Goal: Find specific page/section: Find specific page/section

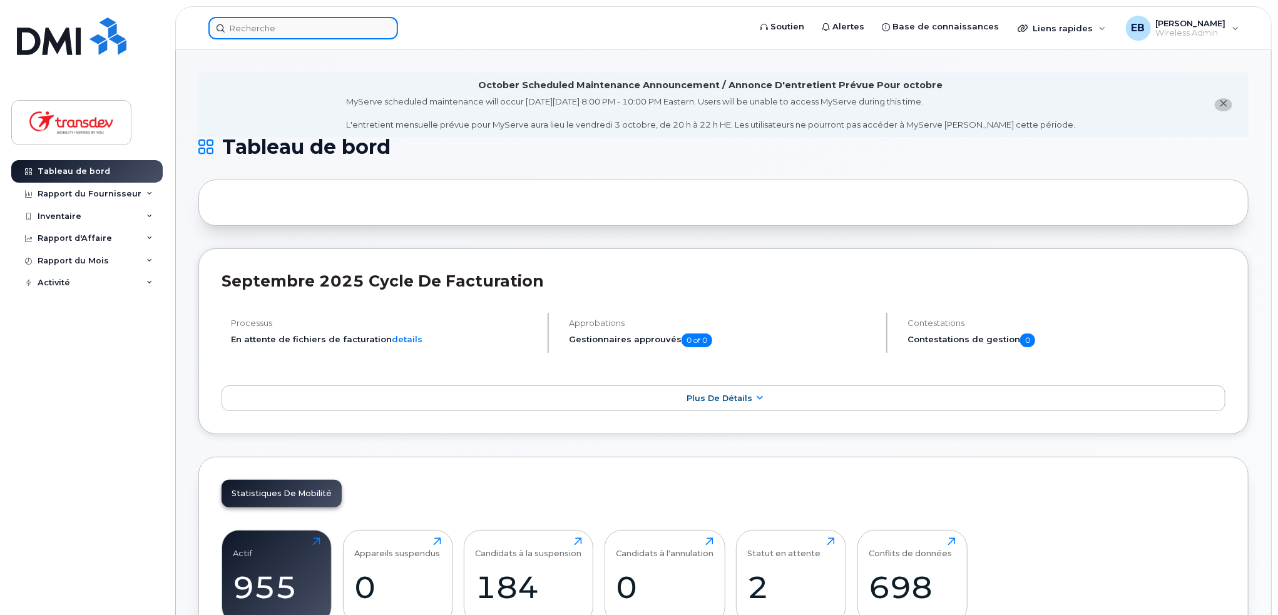
click at [288, 29] on input at bounding box center [303, 28] width 190 height 23
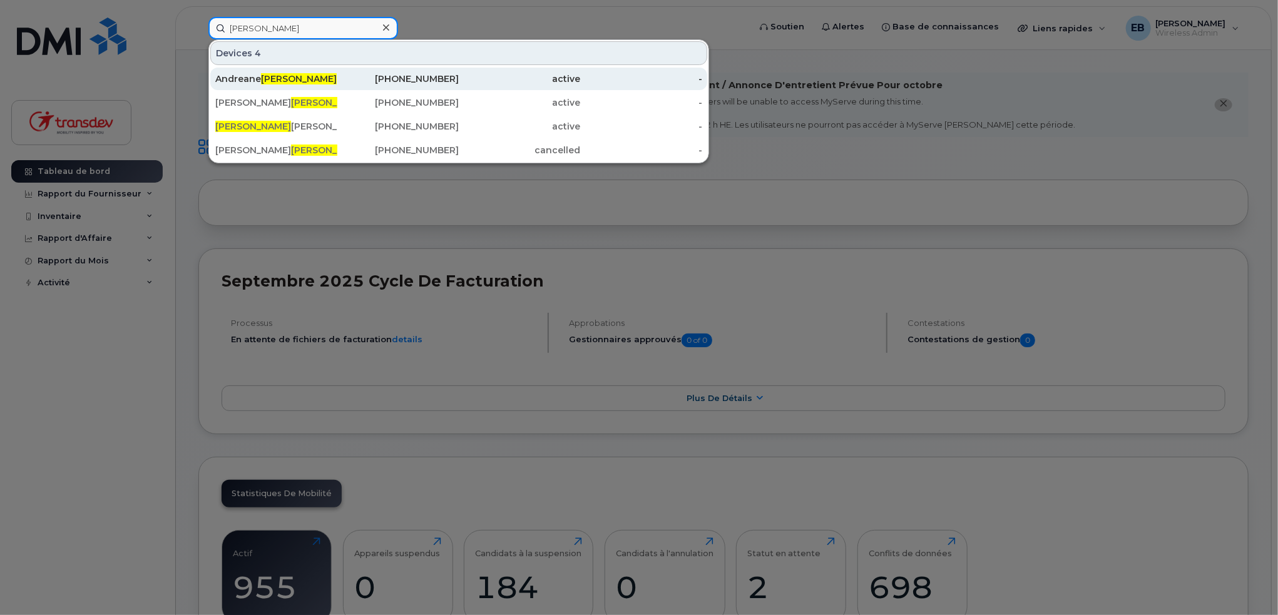
type input "roy"
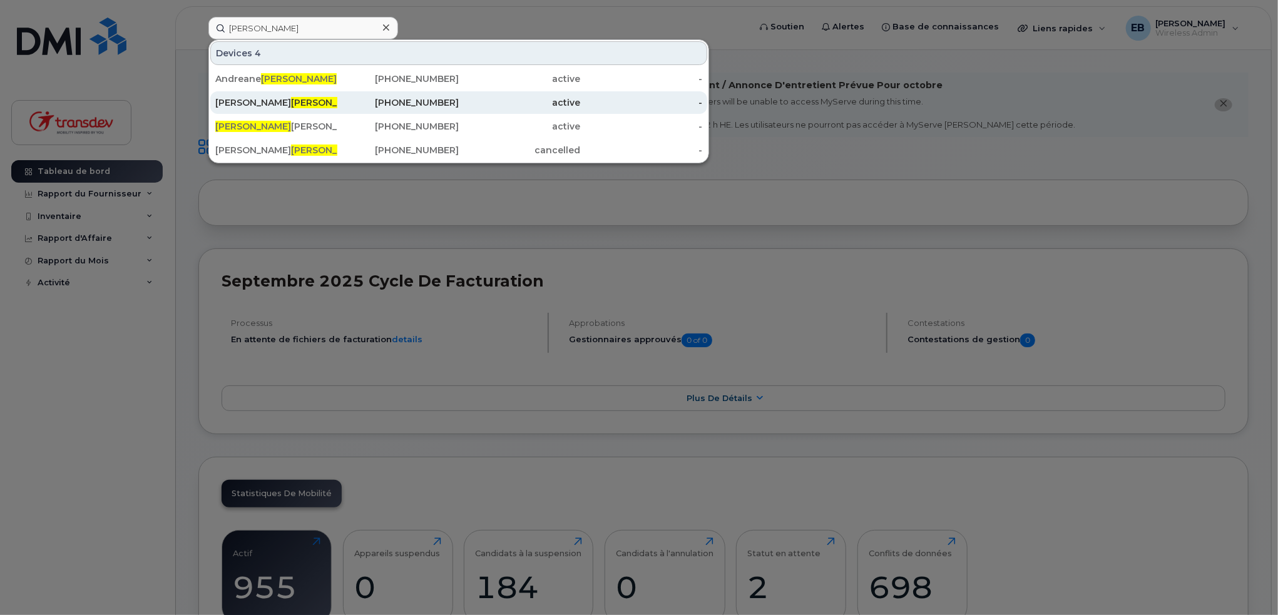
drag, startPoint x: 281, startPoint y: 72, endPoint x: 327, endPoint y: 103, distance: 55.4
click at [281, 73] on div "Andreane Roy Beauvais" at bounding box center [276, 79] width 122 height 13
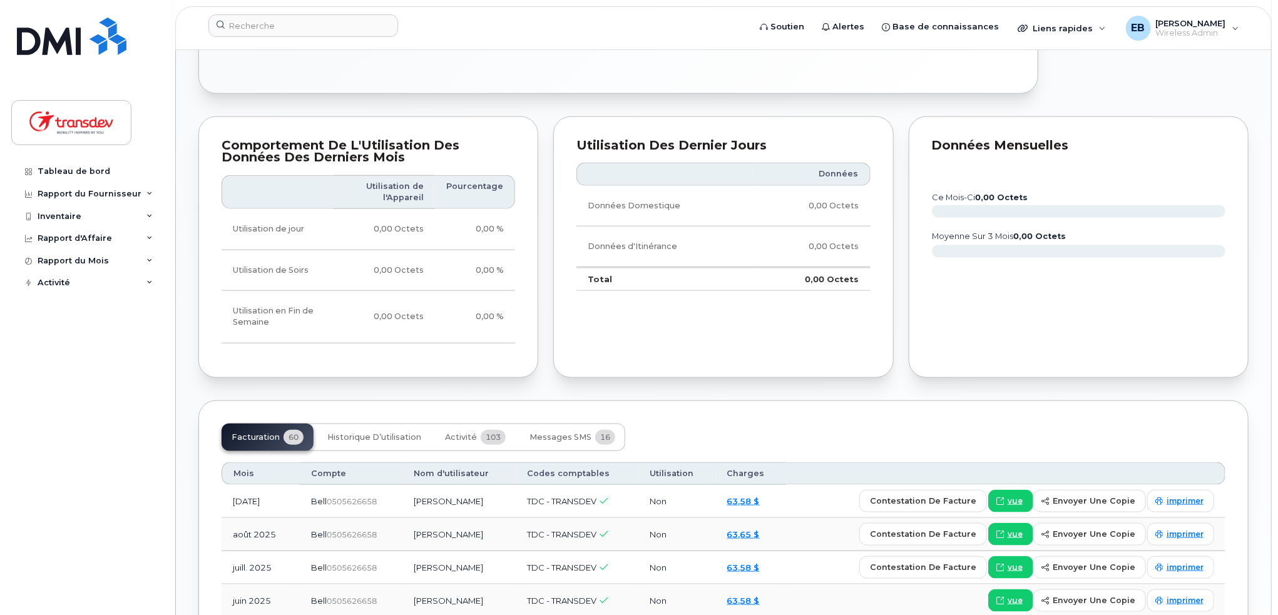
scroll to position [820, 0]
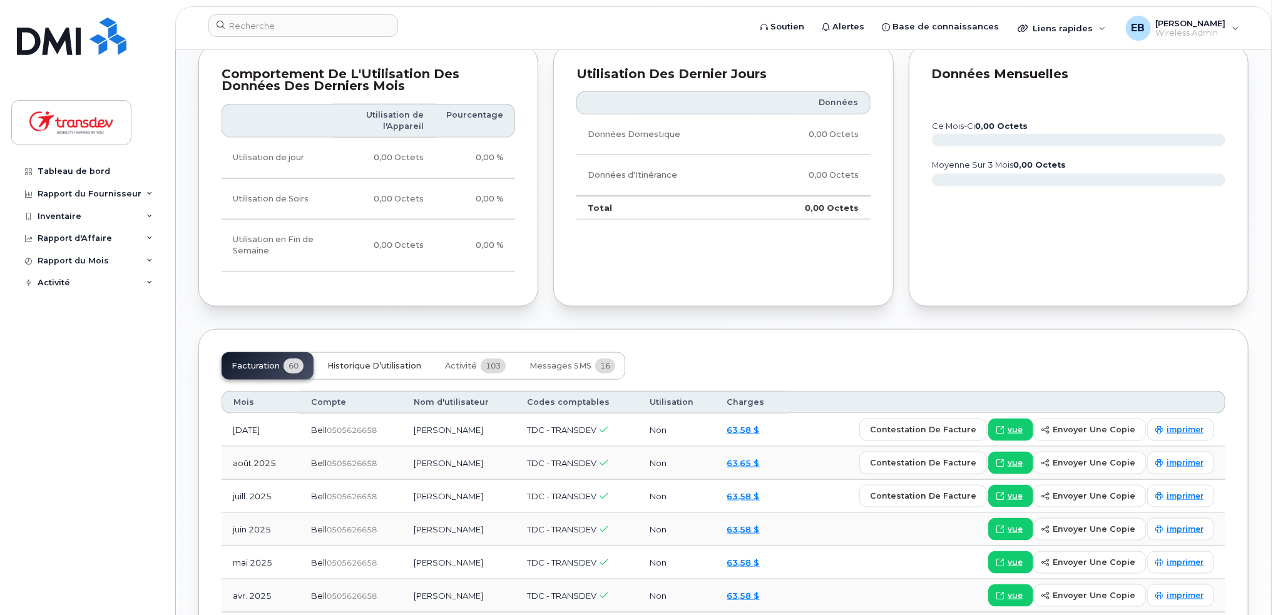
click at [373, 367] on span "Historique d’utilisation" at bounding box center [374, 366] width 94 height 10
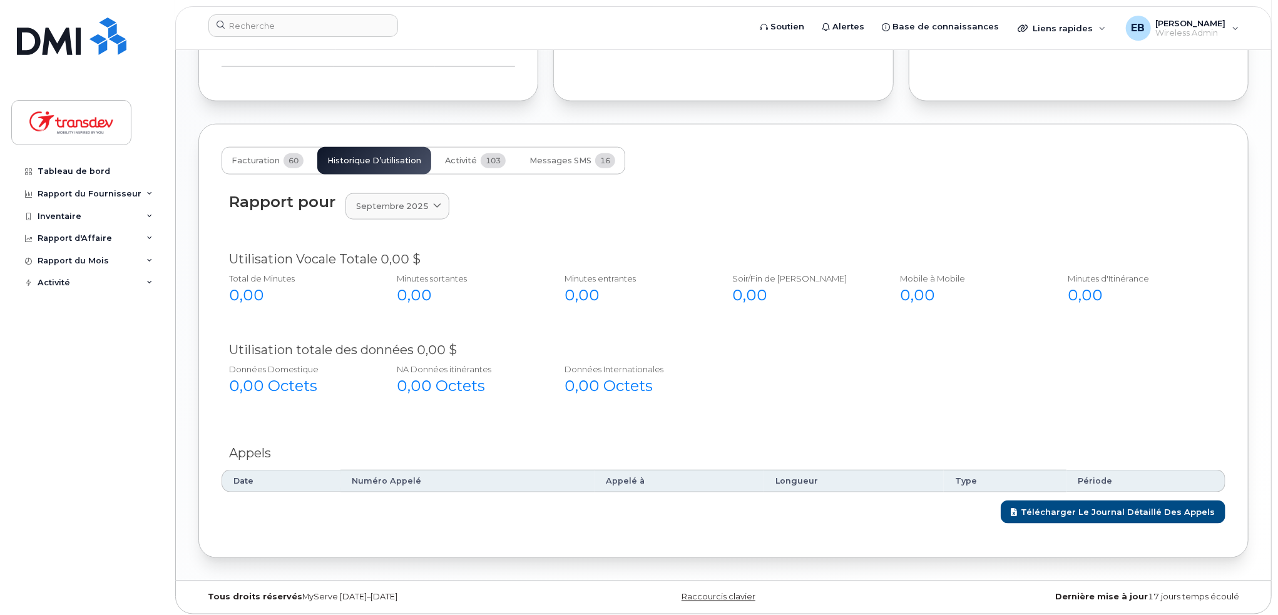
scroll to position [1028, 0]
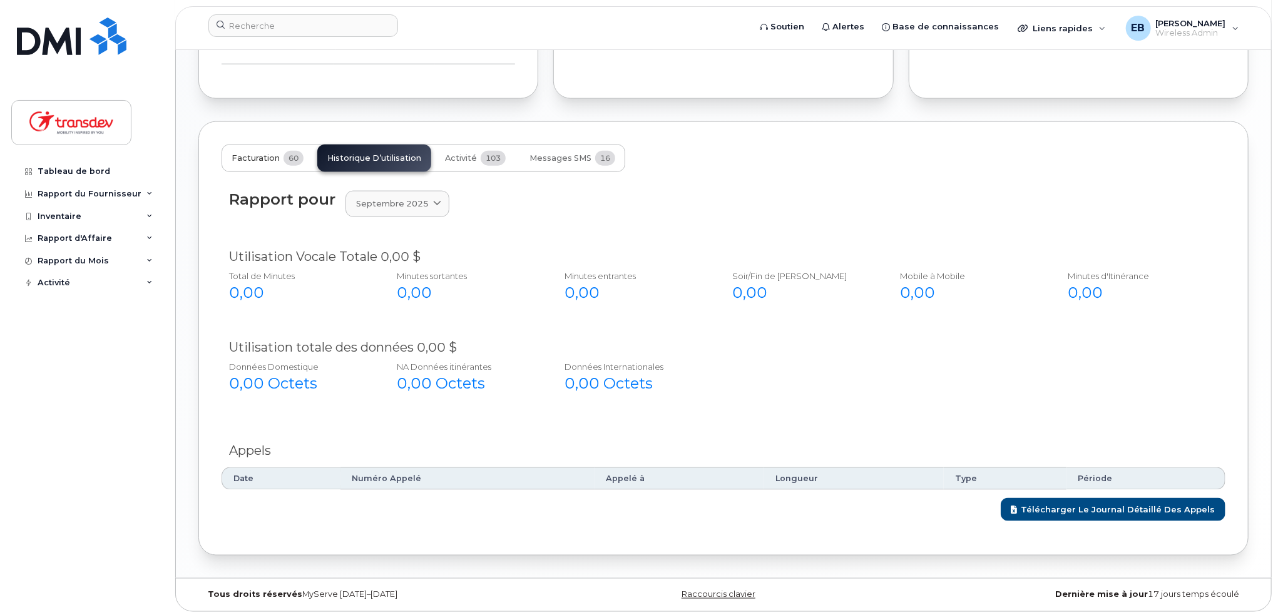
click at [252, 159] on span "Facturation" at bounding box center [256, 158] width 48 height 10
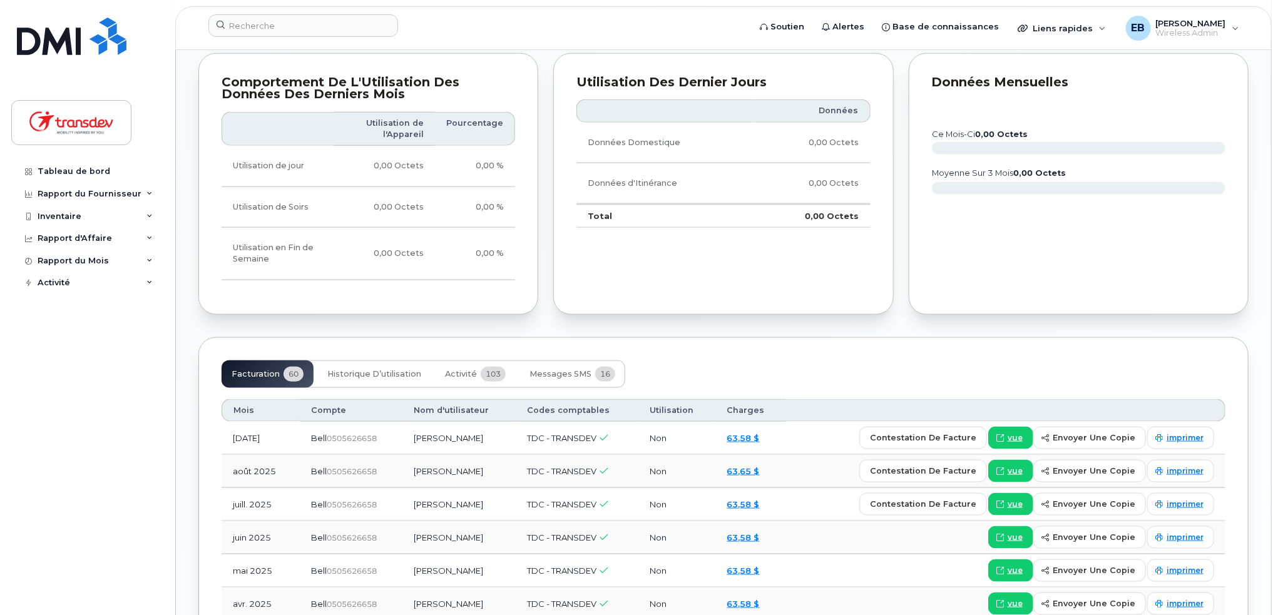
scroll to position [777, 0]
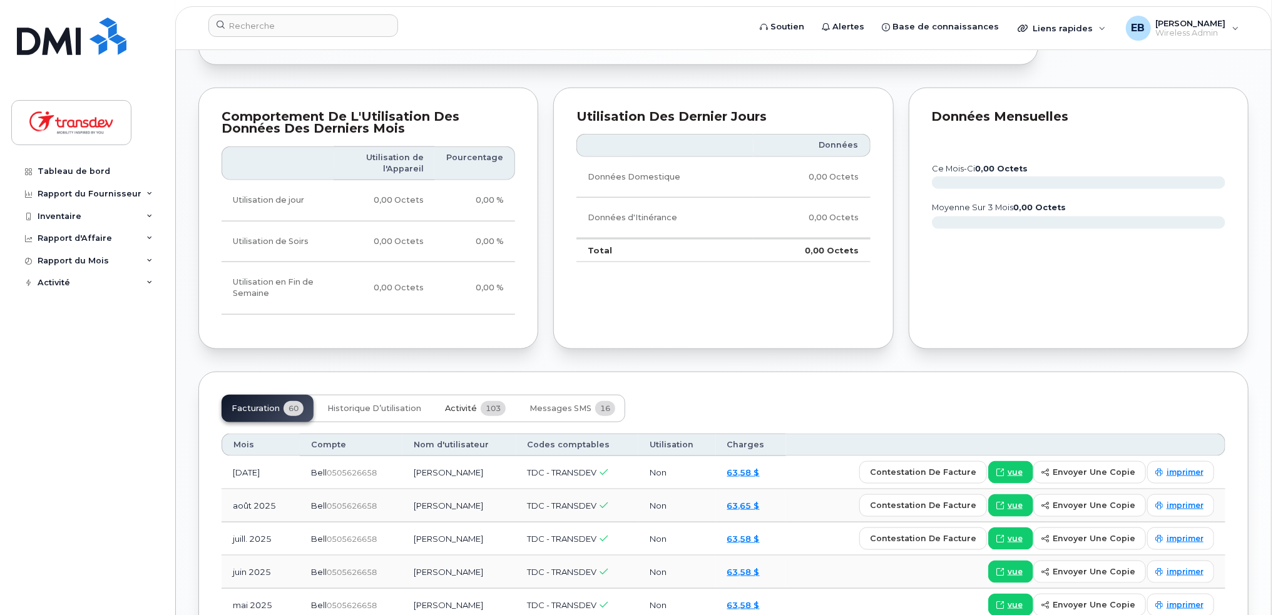
click at [475, 399] on button "Activité 103" at bounding box center [475, 409] width 81 height 28
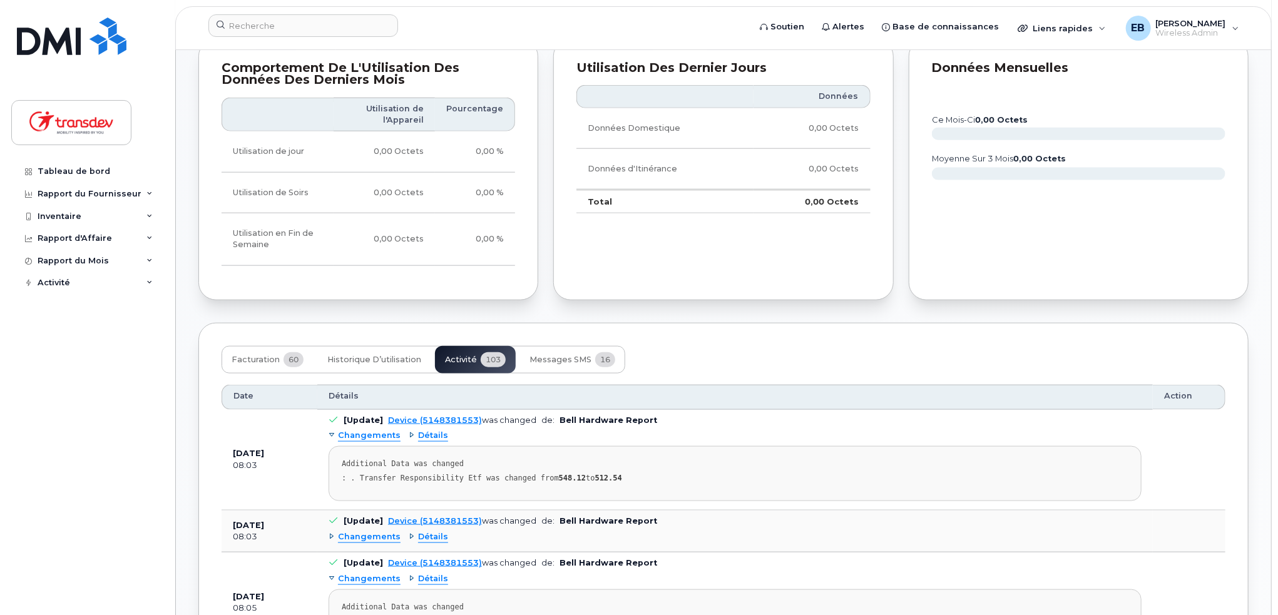
scroll to position [1090, 0]
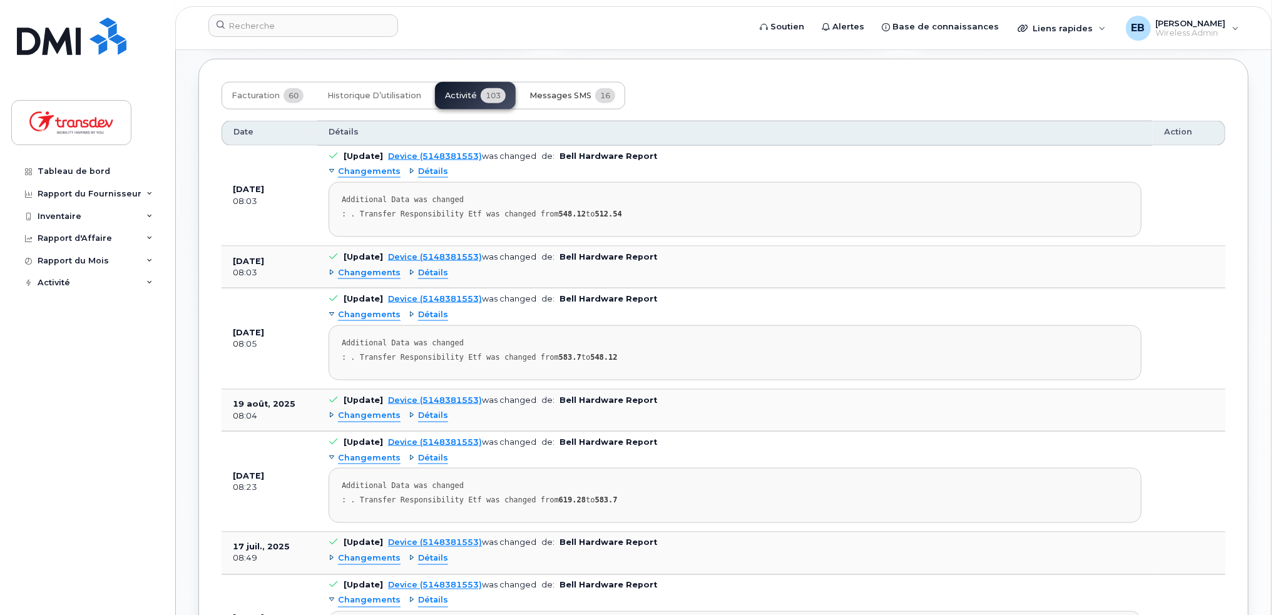
click at [560, 93] on span "Messages SMS" at bounding box center [560, 96] width 62 height 10
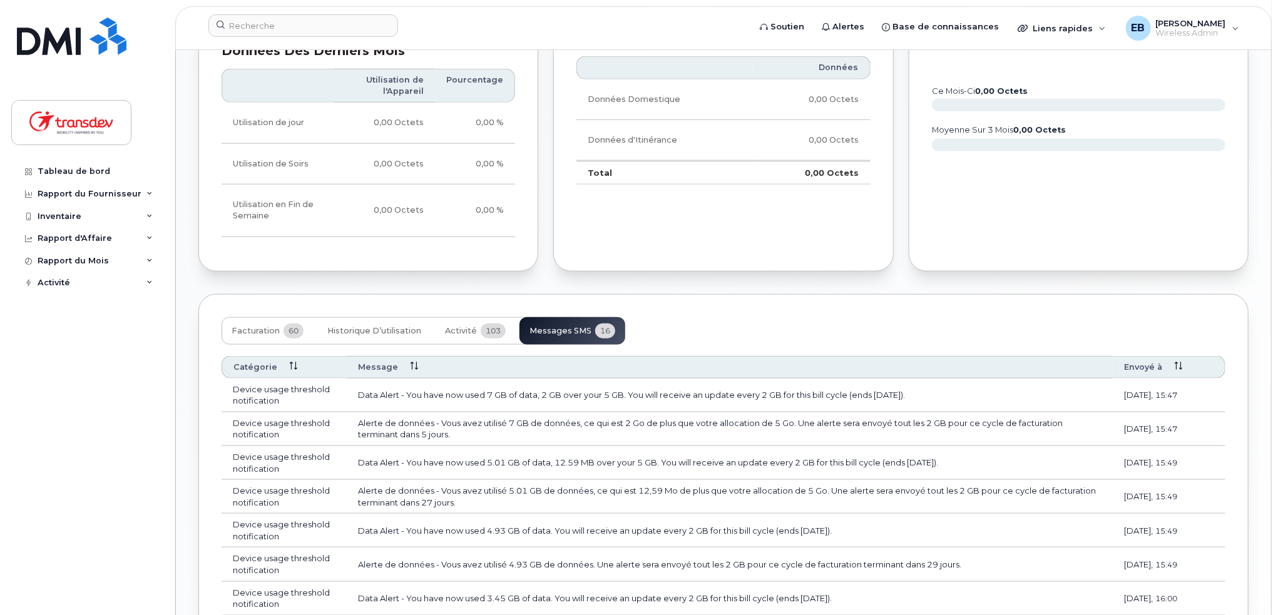
scroll to position [814, 0]
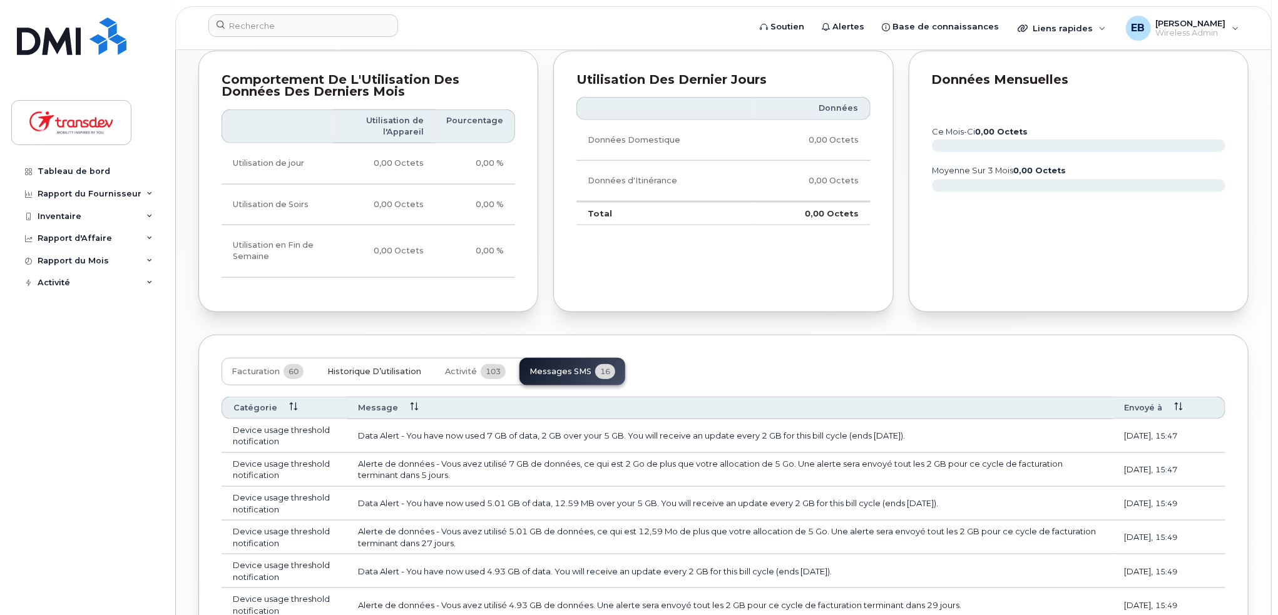
click at [356, 376] on button "Historique d’utilisation" at bounding box center [374, 372] width 114 height 28
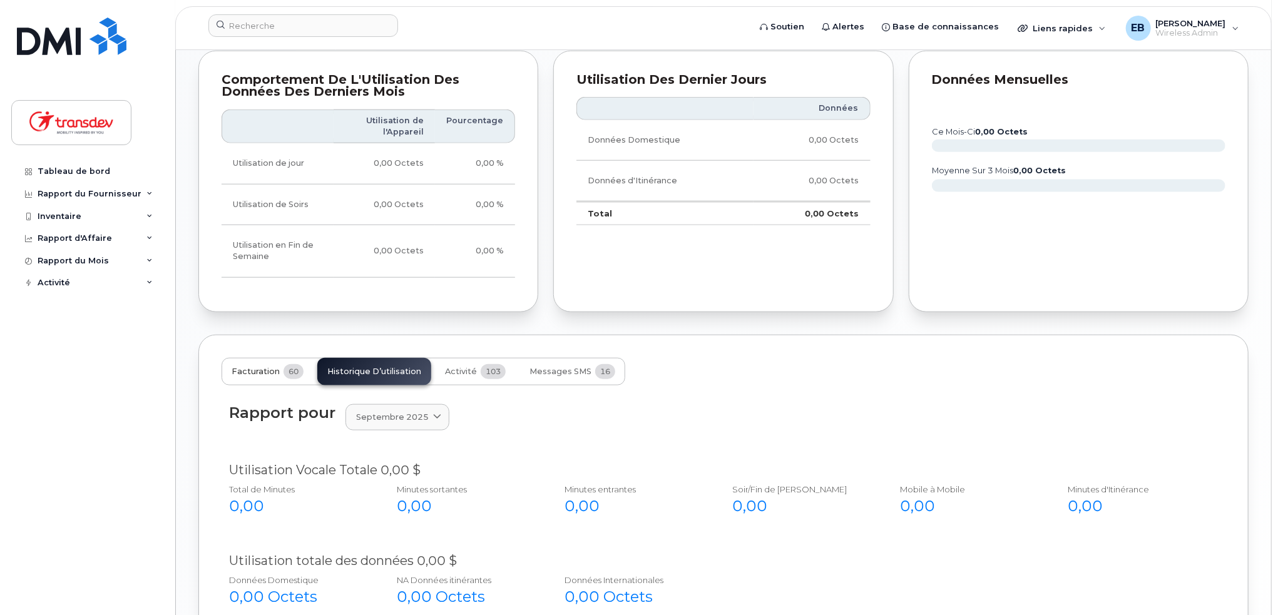
click at [236, 367] on span "Facturation" at bounding box center [256, 372] width 48 height 10
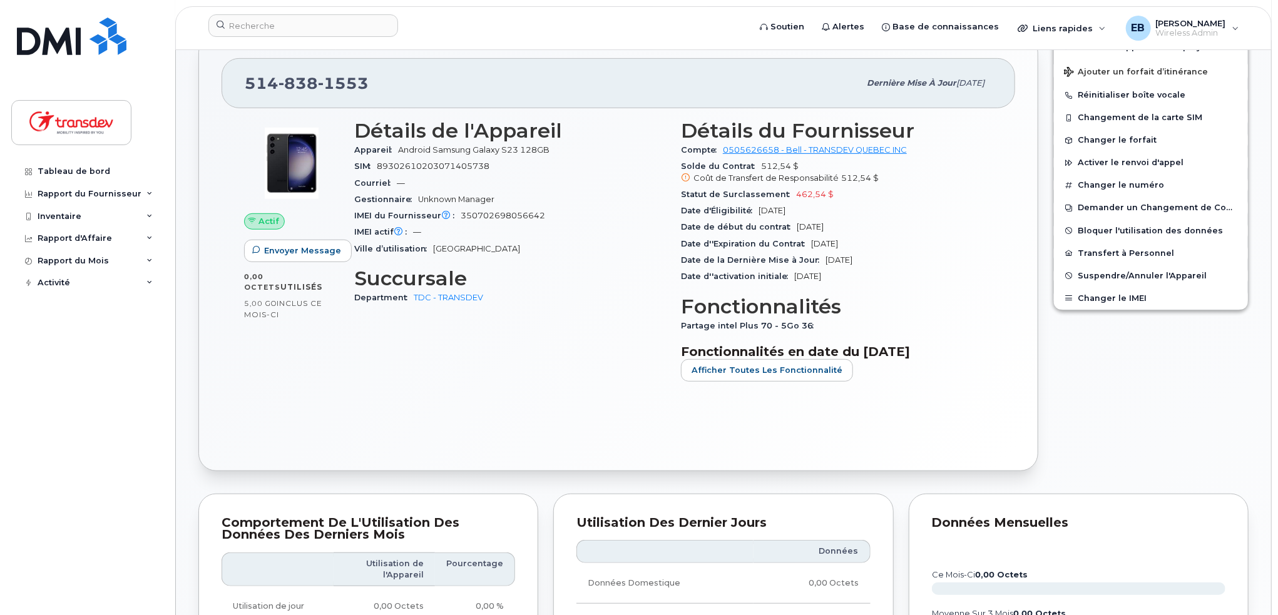
scroll to position [194, 0]
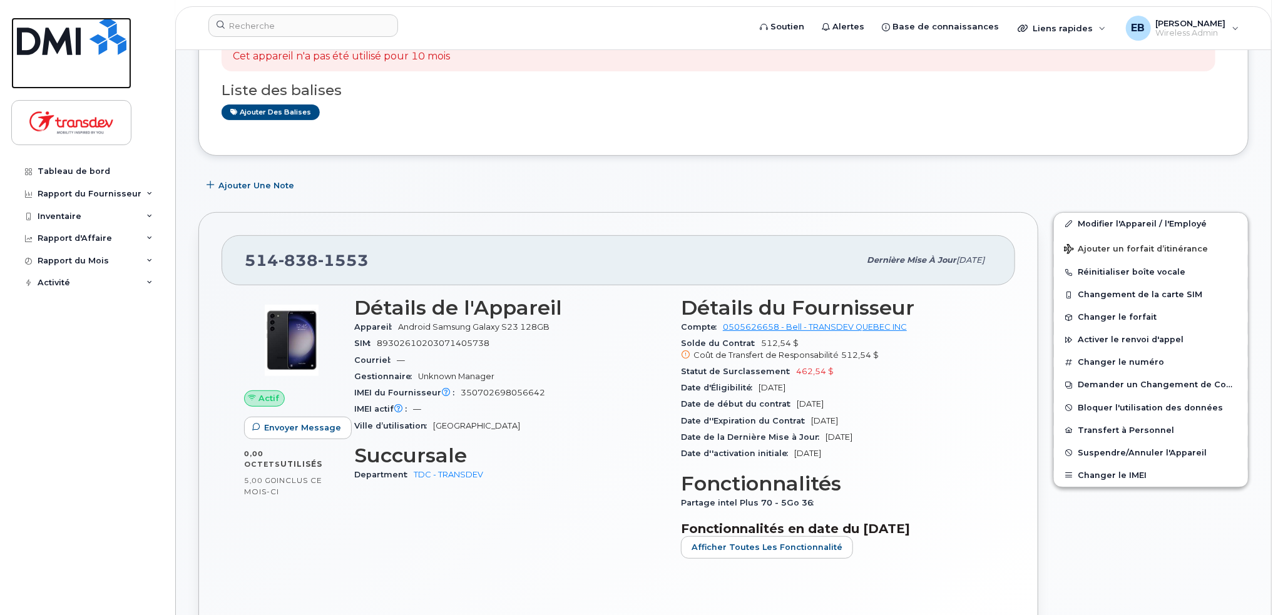
drag, startPoint x: 49, startPoint y: 33, endPoint x: 215, endPoint y: 117, distance: 186.1
click at [49, 33] on img at bounding box center [72, 37] width 110 height 38
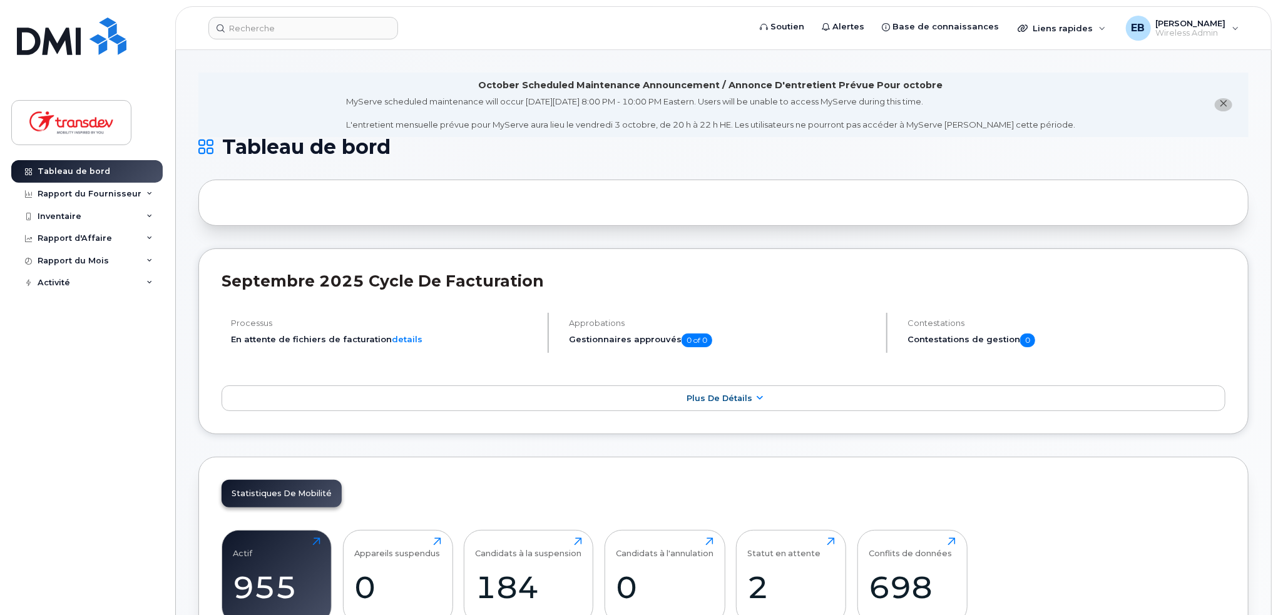
scroll to position [376, 0]
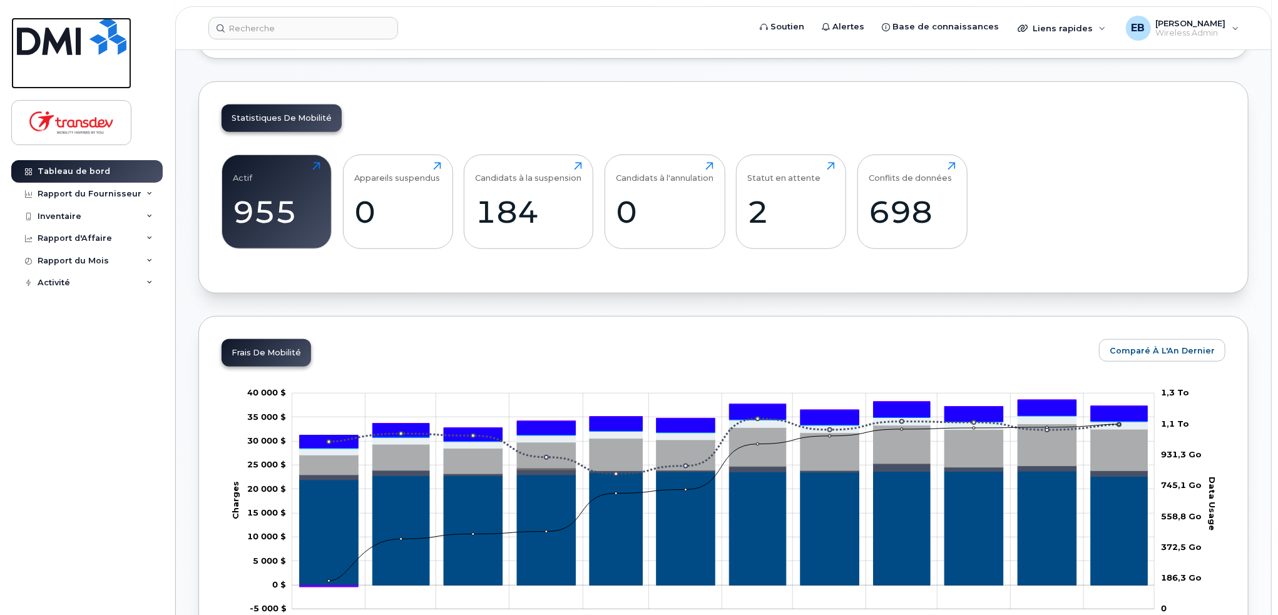
click at [74, 34] on img at bounding box center [72, 37] width 110 height 38
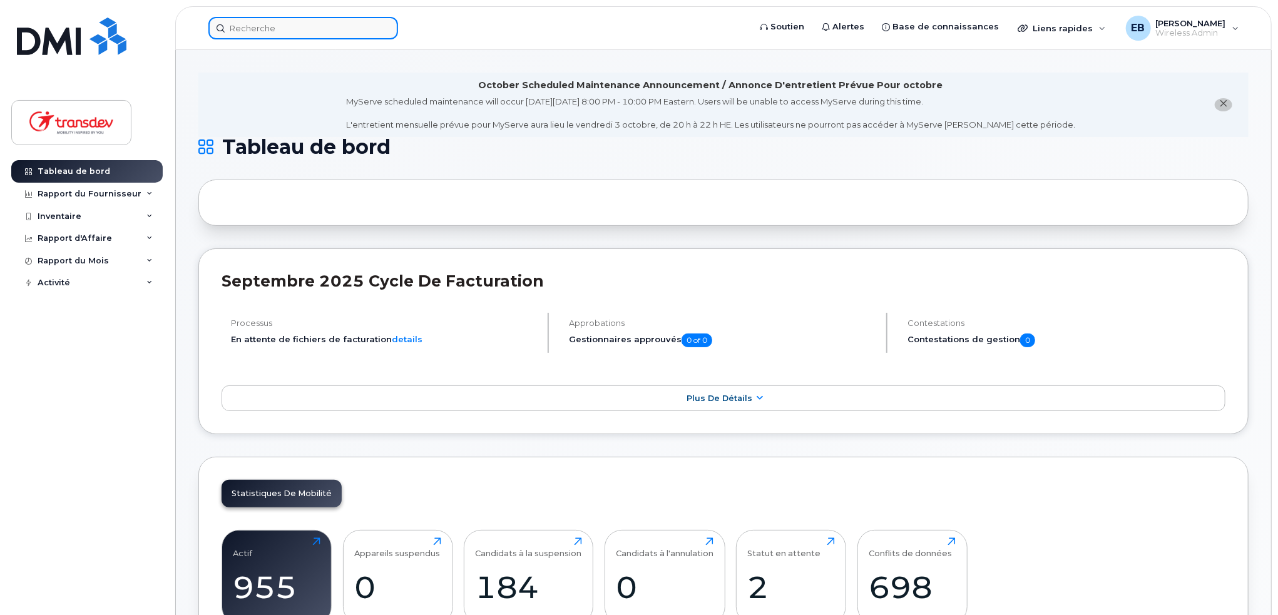
click at [314, 22] on input at bounding box center [303, 28] width 190 height 23
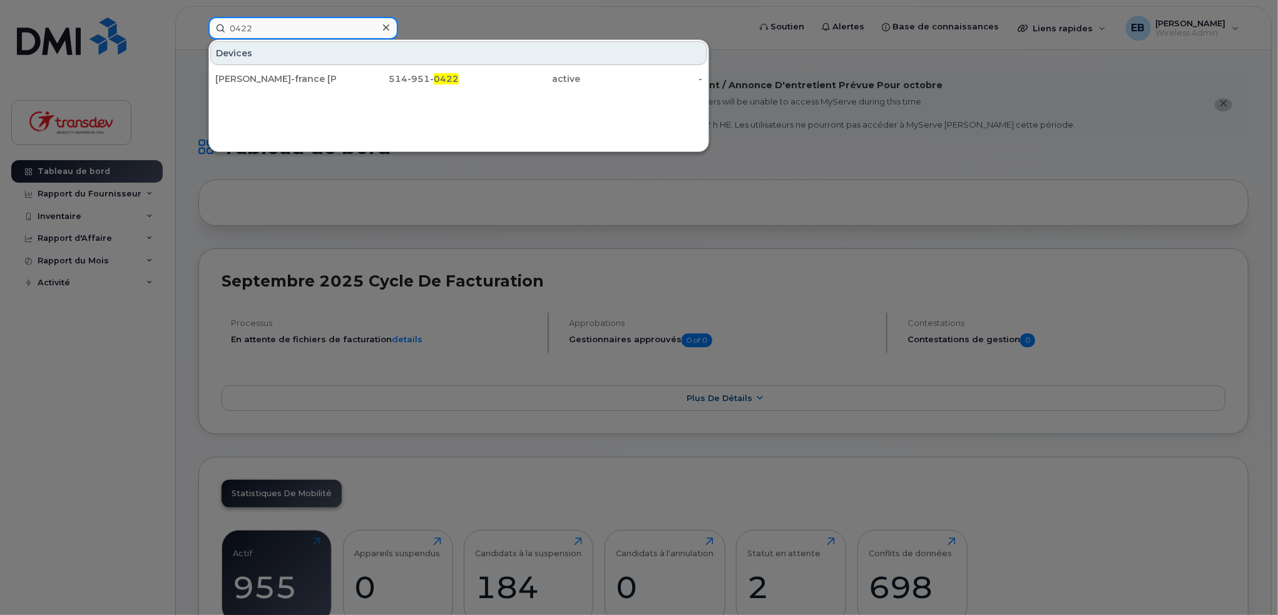
type input "0422"
drag, startPoint x: 296, startPoint y: 31, endPoint x: 219, endPoint y: 29, distance: 77.0
click at [219, 29] on input "0422" at bounding box center [303, 28] width 190 height 23
paste input "8193473819"
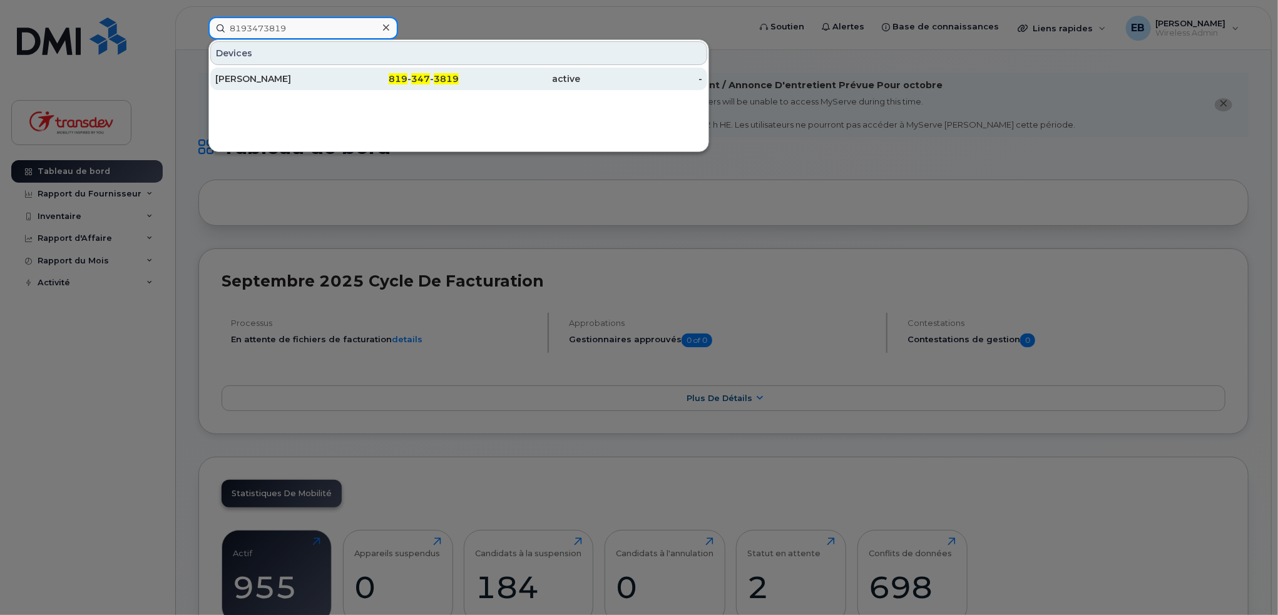
type input "8193473819"
click at [342, 83] on div "819 - 347 - 3819" at bounding box center [398, 79] width 122 height 13
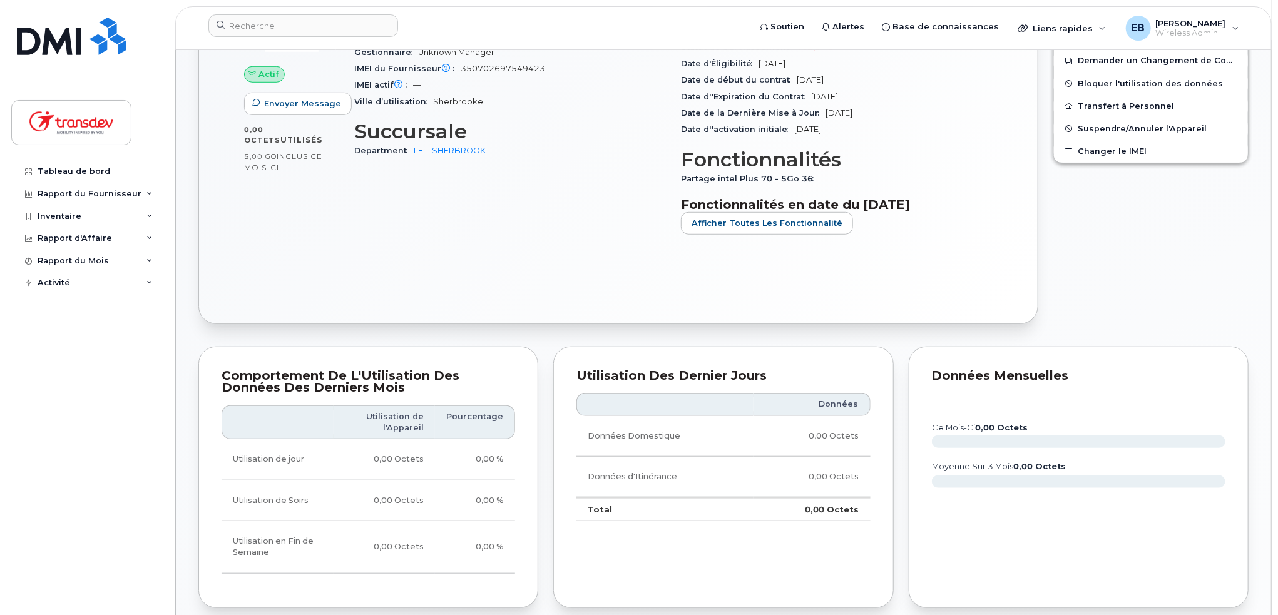
scroll to position [313, 0]
